Goal: Use online tool/utility: Use online tool/utility

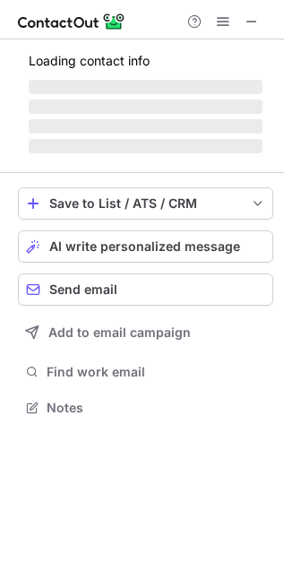
scroll to position [406, 284]
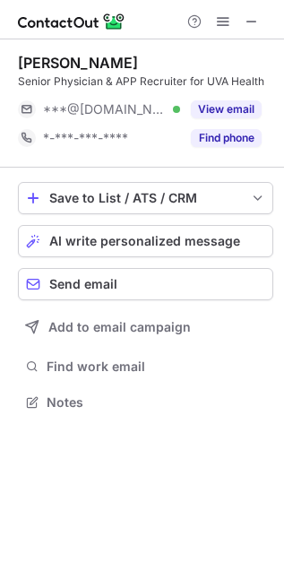
scroll to position [8, 8]
click at [248, 22] on span at bounding box center [252, 21] width 14 height 14
